Goal: Navigation & Orientation: Find specific page/section

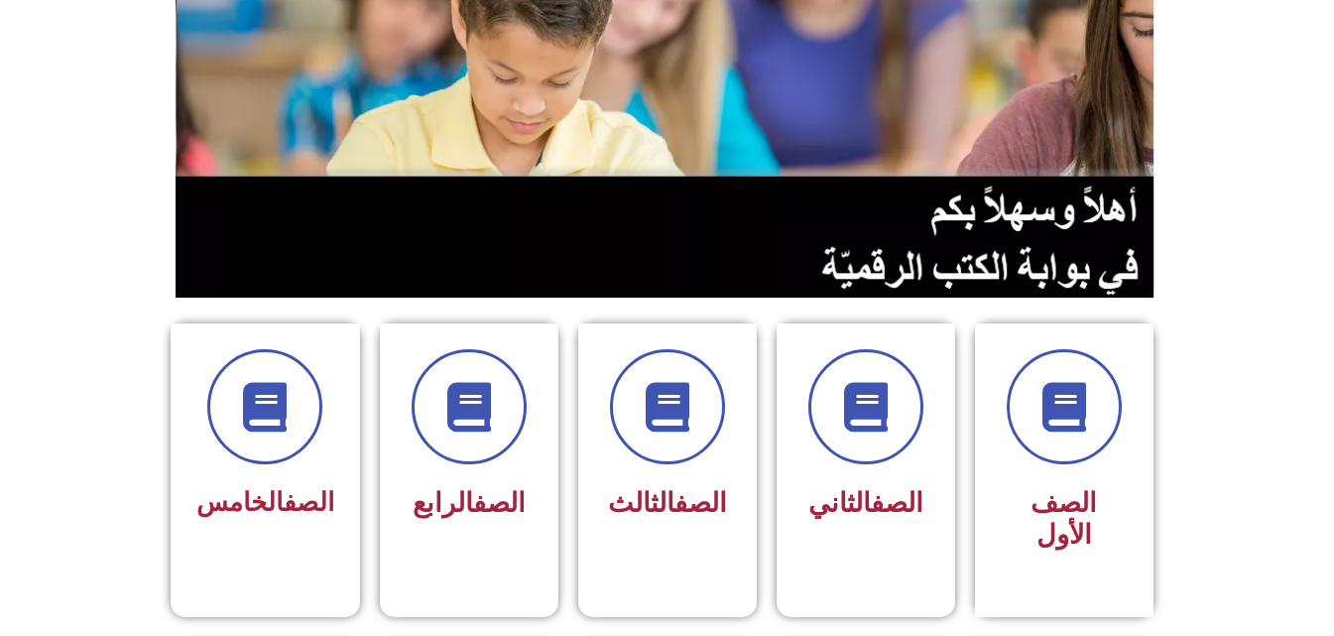
scroll to position [198, 0]
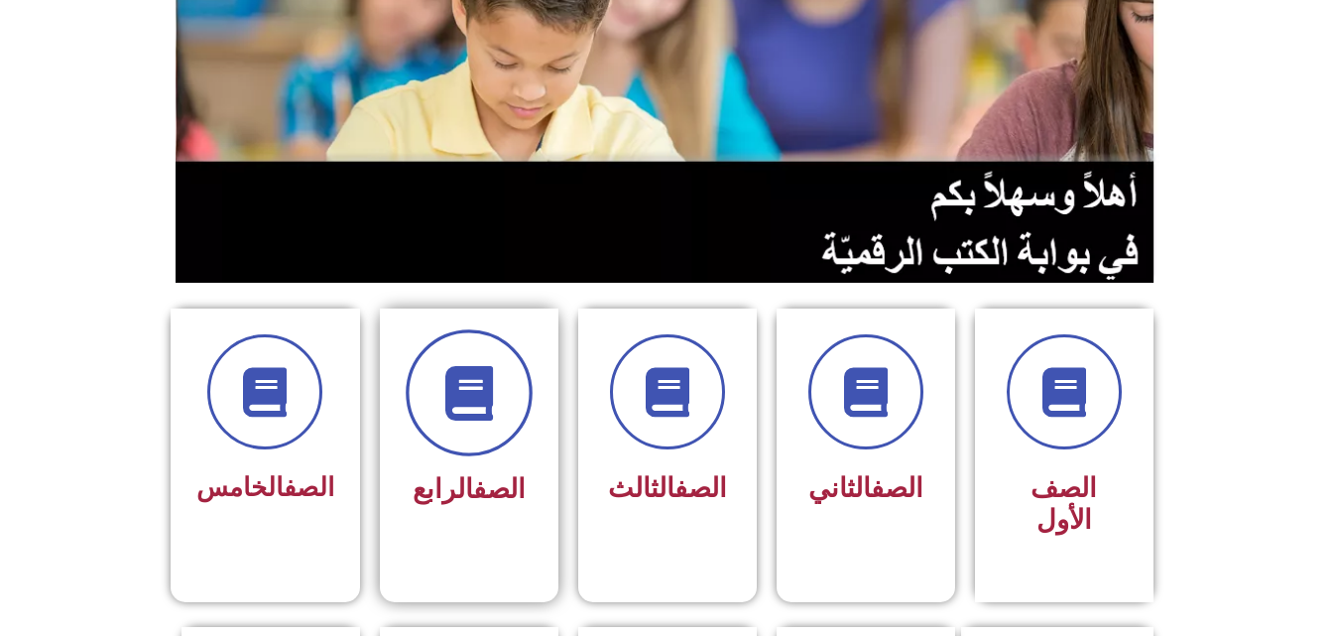
click at [435, 430] on span at bounding box center [469, 392] width 127 height 127
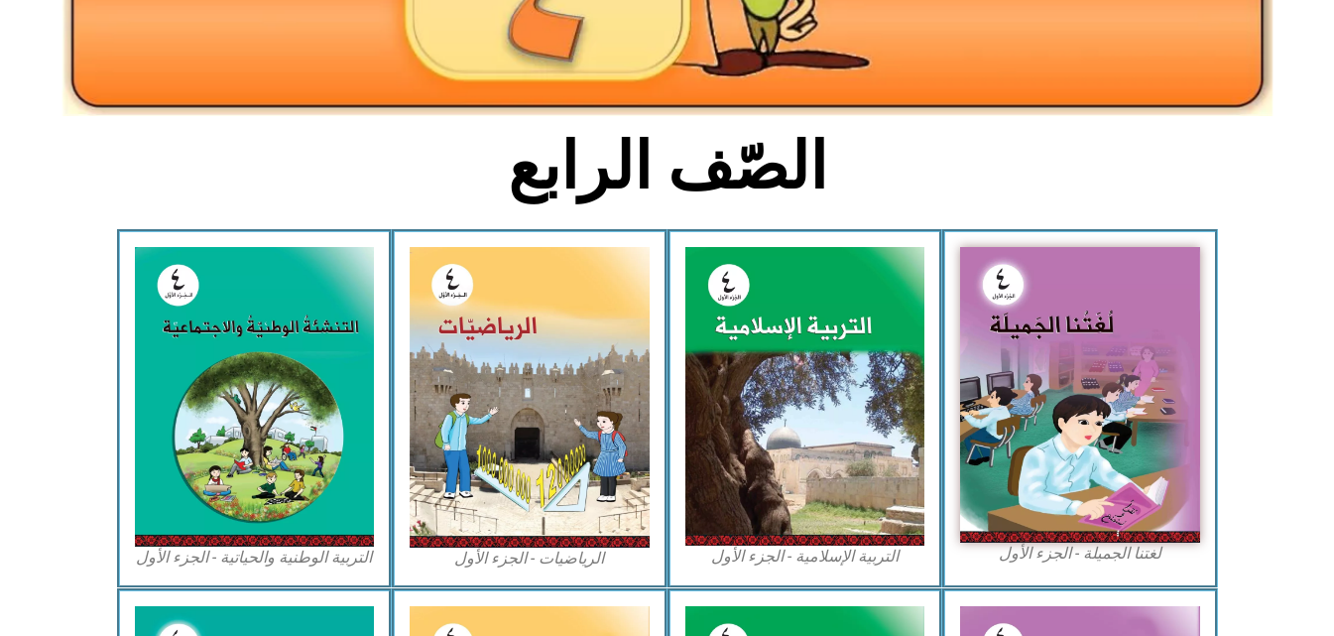
scroll to position [397, 0]
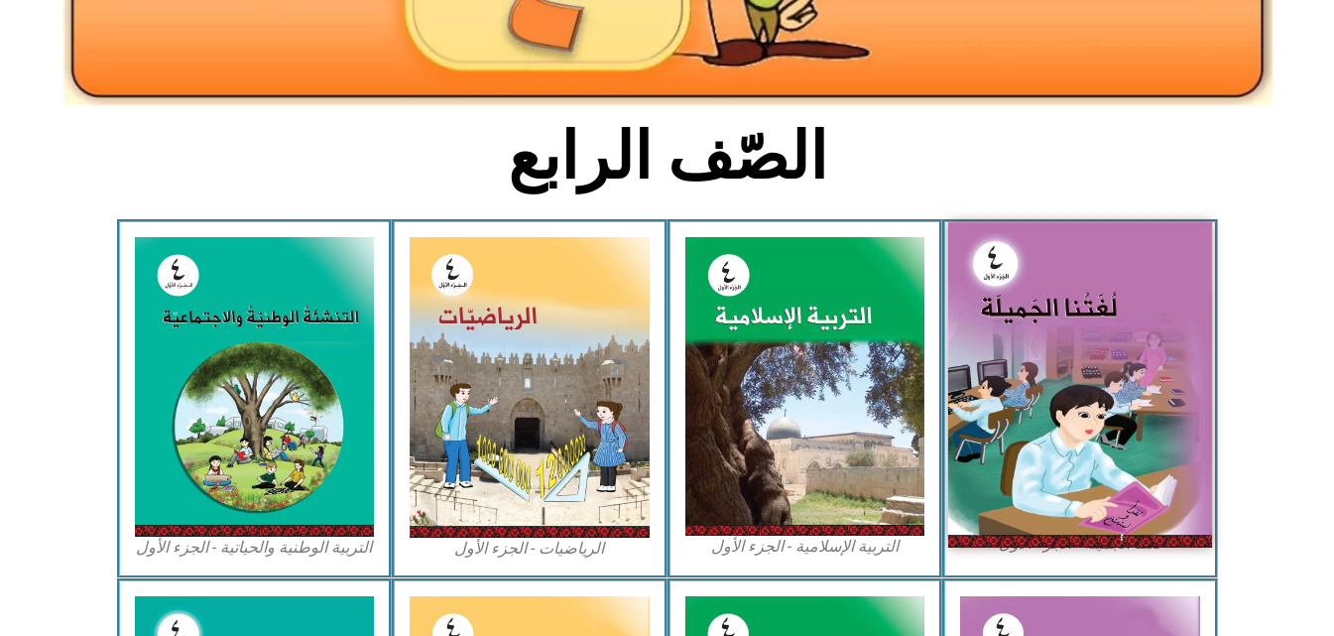
click at [1140, 435] on img at bounding box center [1080, 384] width 264 height 324
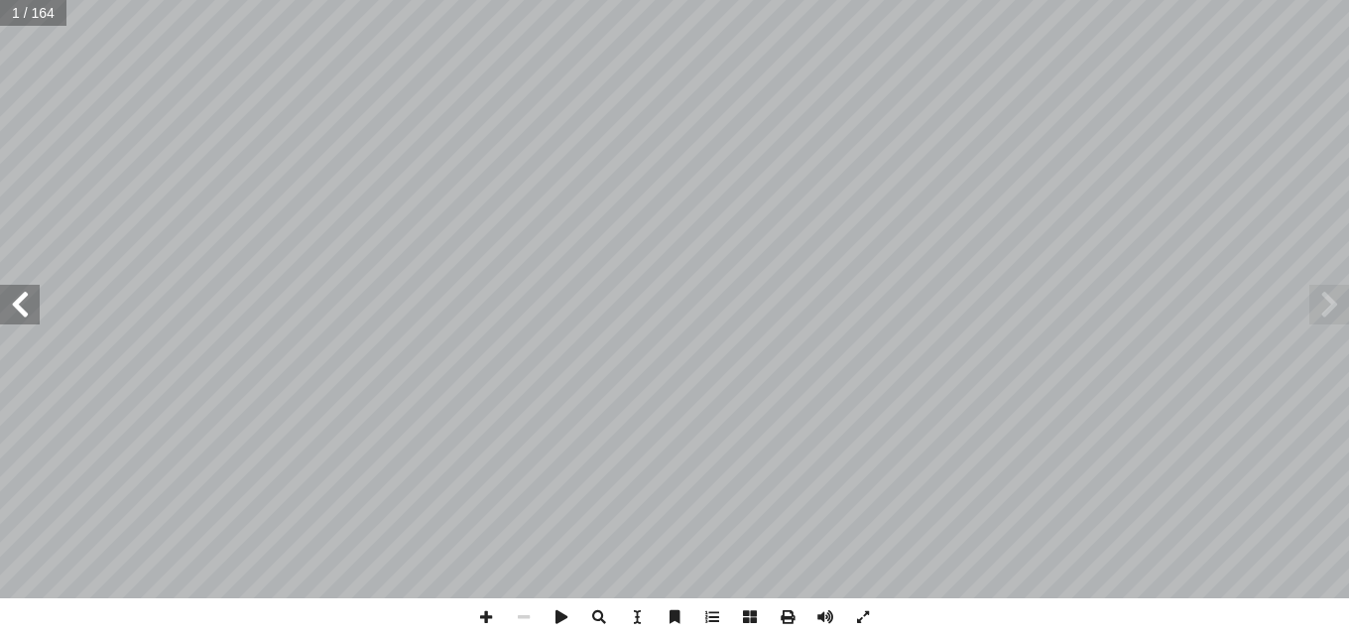
click at [12, 310] on span at bounding box center [20, 305] width 40 height 40
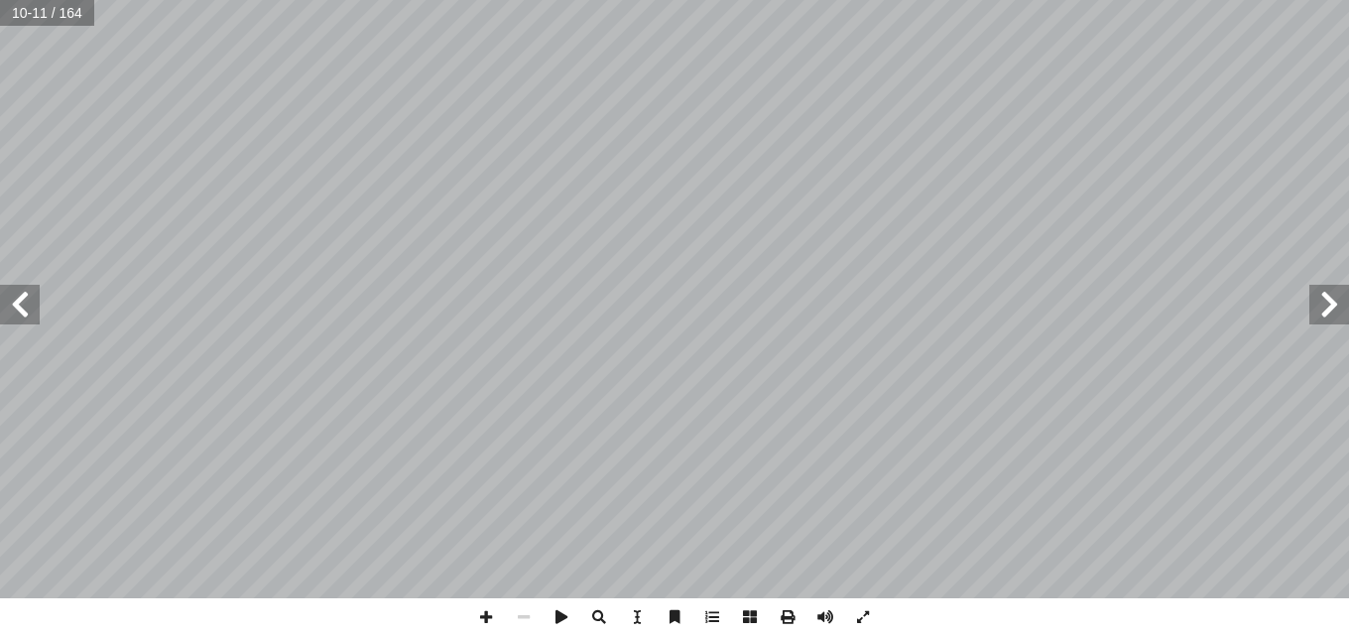
click at [12, 310] on span at bounding box center [20, 305] width 40 height 40
